Goal: Task Accomplishment & Management: Manage account settings

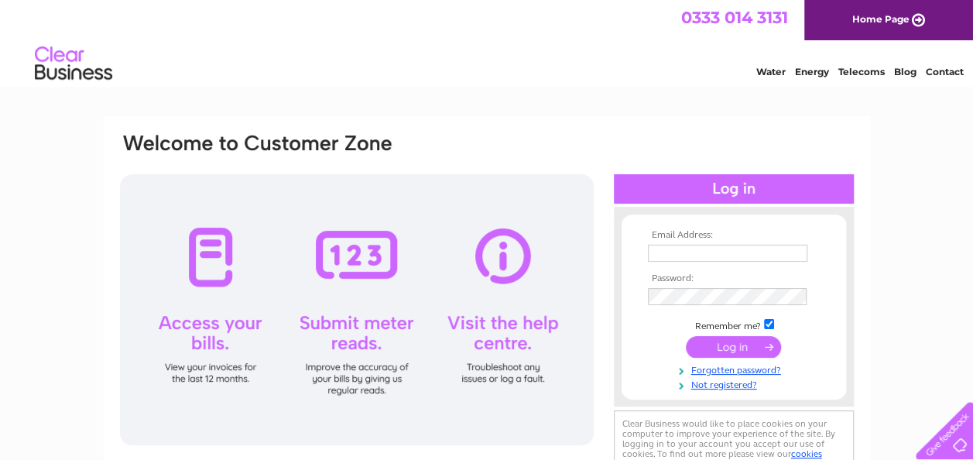
type input "[EMAIL_ADDRESS][DOMAIN_NAME]"
click at [728, 348] on input "submit" at bounding box center [733, 347] width 95 height 22
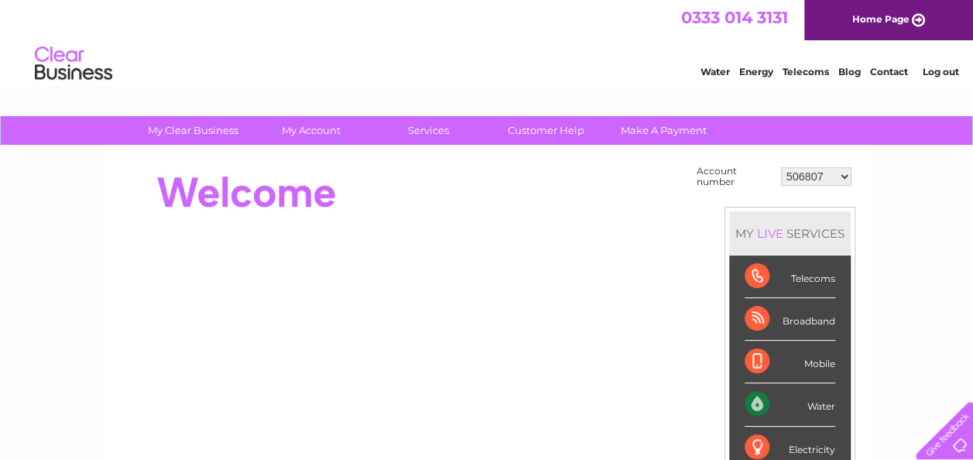
click at [843, 174] on select "506807 30318323" at bounding box center [816, 176] width 70 height 19
click at [843, 175] on select "506807 30318323" at bounding box center [816, 176] width 70 height 19
select select "30318323"
click at [781, 167] on select "506807 30318323" at bounding box center [816, 176] width 70 height 19
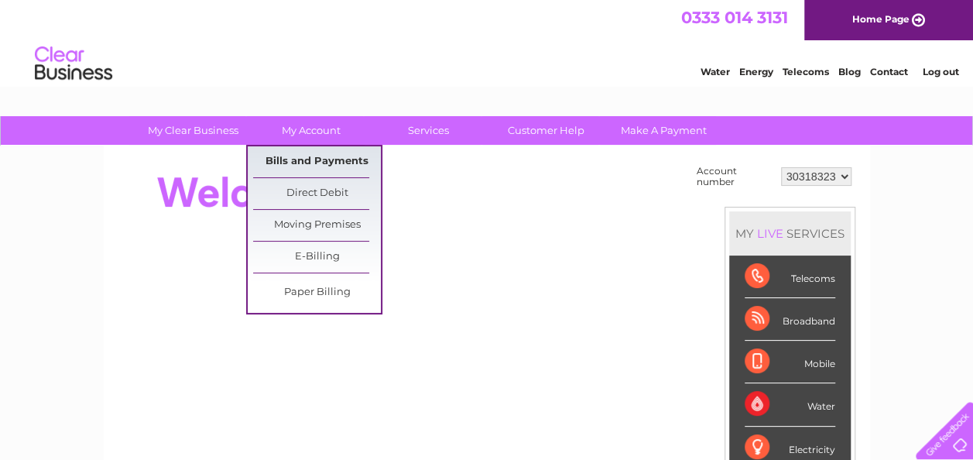
click at [273, 157] on link "Bills and Payments" at bounding box center [317, 161] width 128 height 31
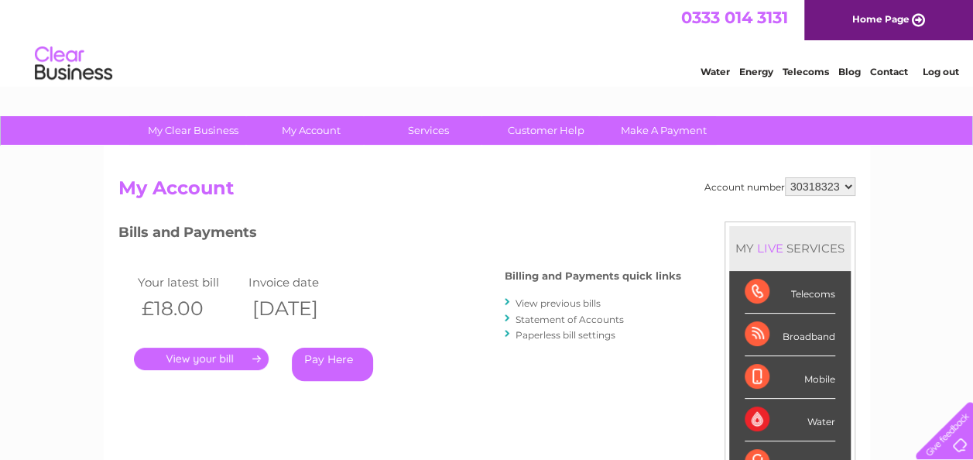
click at [205, 359] on link "." at bounding box center [201, 359] width 135 height 22
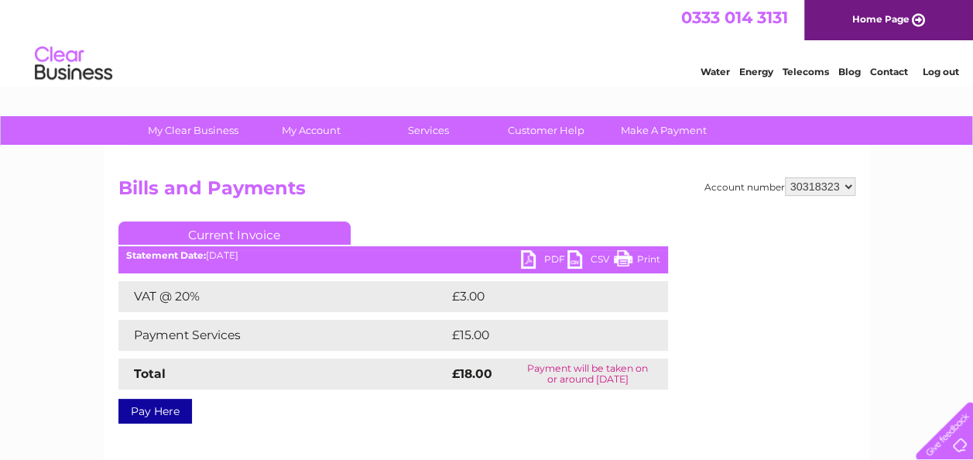
click at [525, 256] on link "PDF" at bounding box center [544, 261] width 46 height 22
